Goal: Task Accomplishment & Management: Use online tool/utility

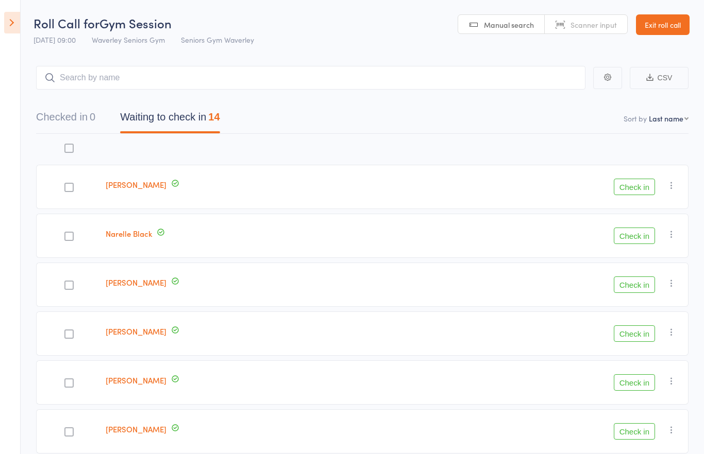
click at [18, 27] on icon at bounding box center [12, 23] width 16 height 22
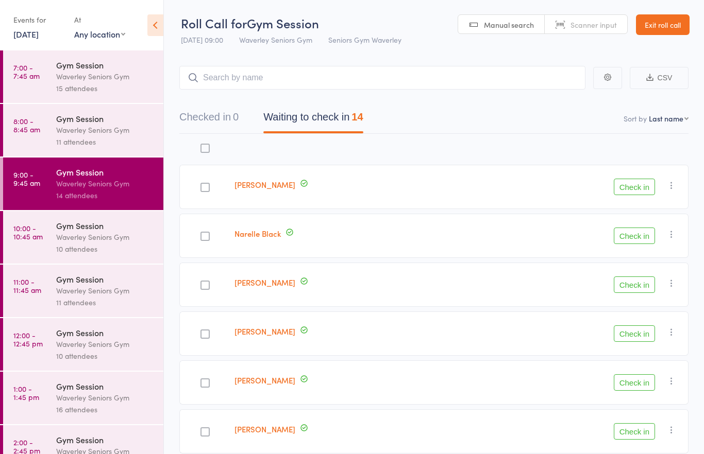
click at [101, 243] on div "Waverley Seniors Gym" at bounding box center [105, 237] width 98 height 12
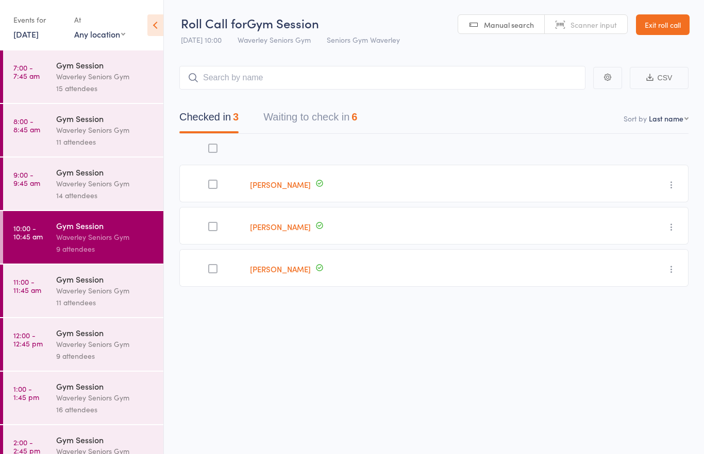
click at [210, 187] on div at bounding box center [212, 184] width 9 height 9
click at [210, 181] on input "checkbox" at bounding box center [210, 181] width 0 height 0
click at [125, 285] on div "Gym Session" at bounding box center [105, 279] width 98 height 11
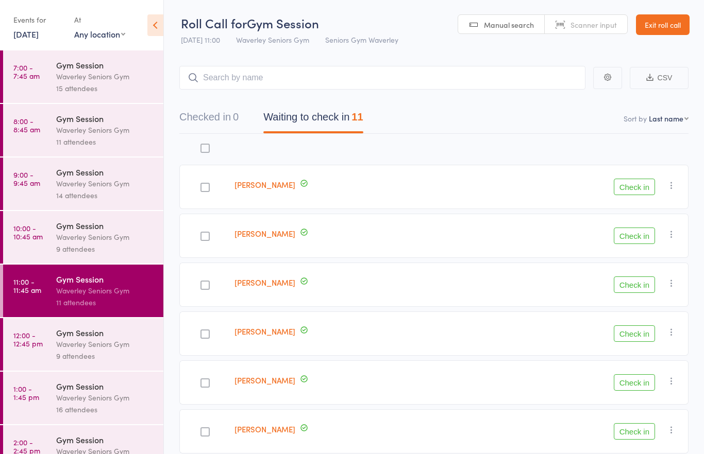
click at [126, 230] on div "Gym Session" at bounding box center [105, 225] width 98 height 11
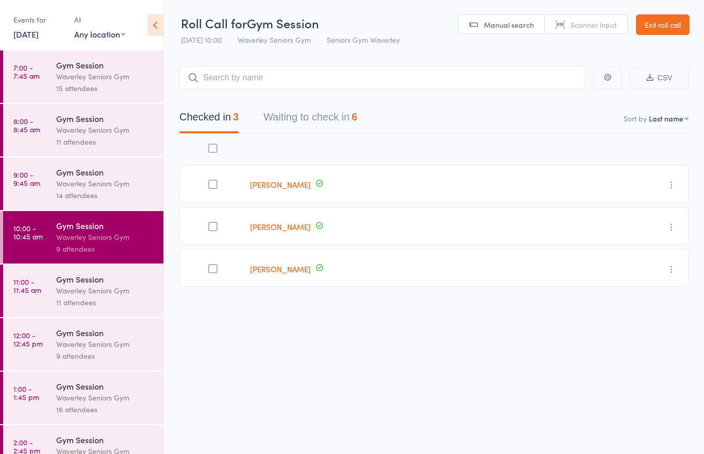
click at [314, 108] on button "Waiting to check in 6" at bounding box center [310, 119] width 94 height 27
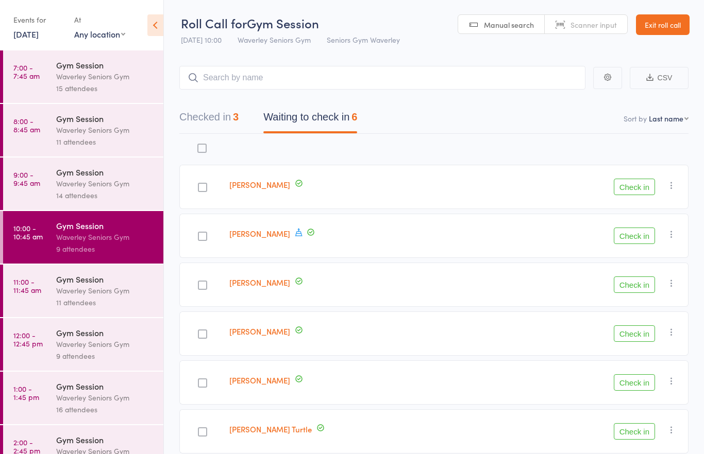
click at [642, 191] on button "Check in" at bounding box center [634, 187] width 41 height 16
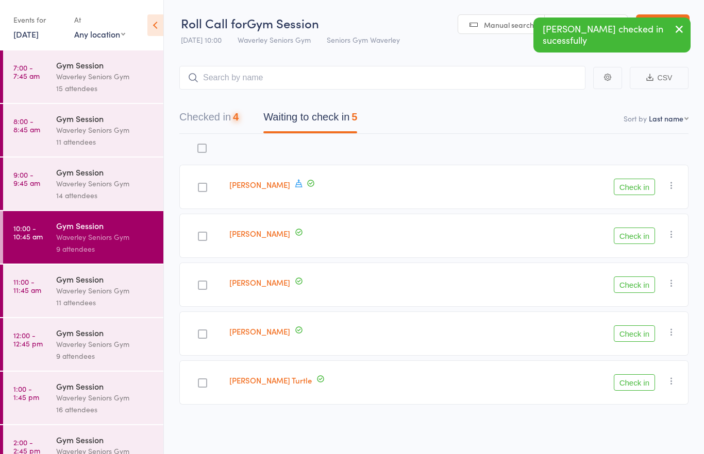
click at [637, 190] on button "Check in" at bounding box center [634, 187] width 41 height 16
click at [632, 188] on button "Check in" at bounding box center [634, 187] width 41 height 16
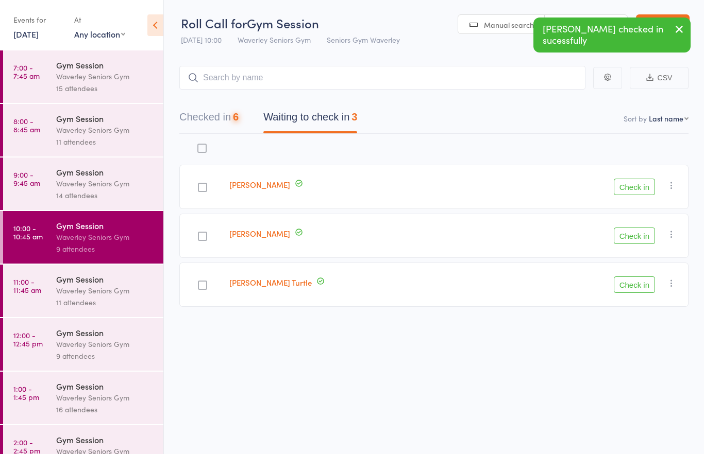
click at [632, 195] on button "Check in" at bounding box center [634, 187] width 41 height 16
click at [632, 194] on button "Check in" at bounding box center [634, 187] width 41 height 16
click at [633, 194] on button "Check in" at bounding box center [634, 187] width 41 height 16
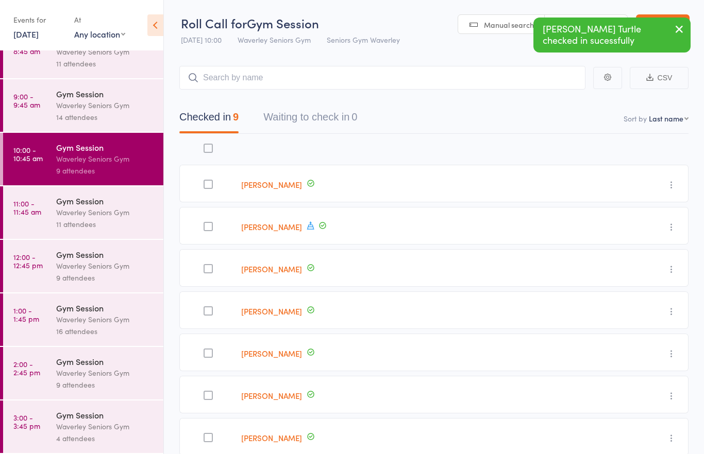
scroll to position [88, 0]
